Goal: Information Seeking & Learning: Learn about a topic

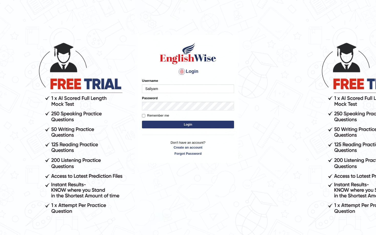
type input "Saliyam"
click at [193, 124] on button "Login" at bounding box center [188, 125] width 92 height 8
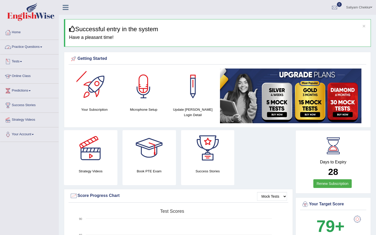
click at [28, 46] on link "Practice Questions" at bounding box center [29, 46] width 58 height 13
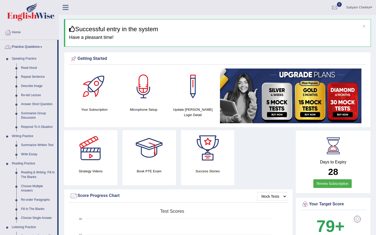
click at [28, 45] on link "Practice Questions" at bounding box center [28, 46] width 57 height 13
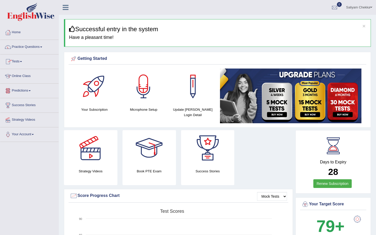
click at [23, 75] on link "Online Class" at bounding box center [29, 75] width 58 height 13
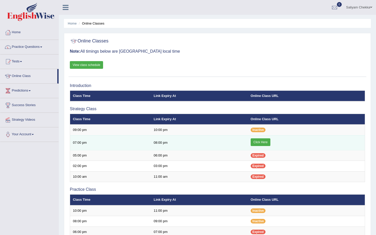
click at [260, 141] on link "Click Here" at bounding box center [261, 143] width 20 height 8
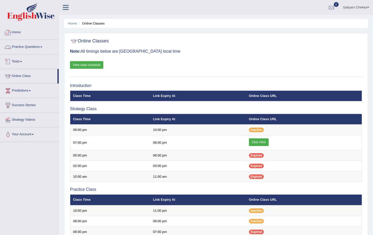
click at [31, 49] on link "Practice Questions" at bounding box center [29, 46] width 58 height 13
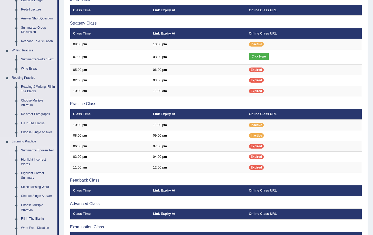
scroll to position [104, 0]
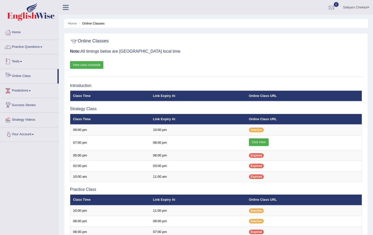
click at [24, 63] on link "Tests" at bounding box center [29, 61] width 58 height 13
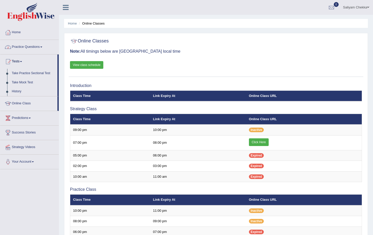
click at [29, 49] on link "Practice Questions" at bounding box center [29, 46] width 58 height 13
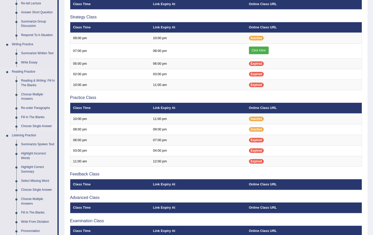
scroll to position [2, 0]
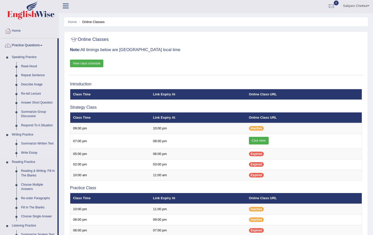
click at [30, 144] on link "Summarize Written Text" at bounding box center [38, 143] width 39 height 9
